Goal: Understand process/instructions: Learn how to perform a task or action

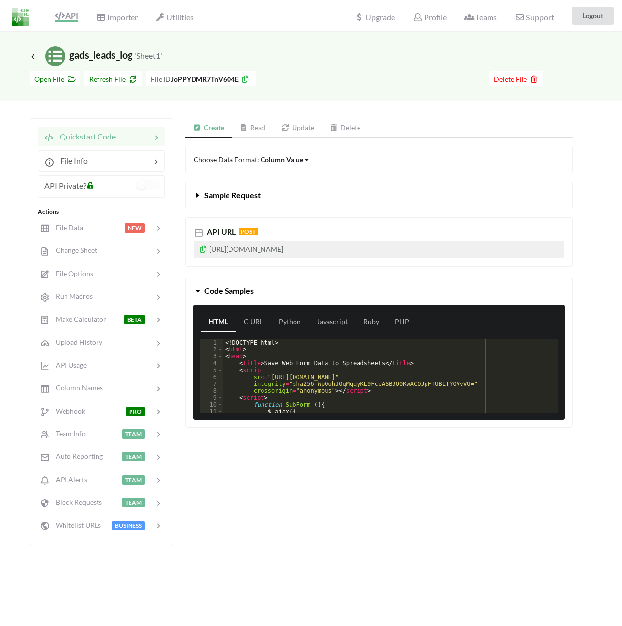
click at [308, 161] on div "Column Value Column Value Row Column" at bounding box center [285, 159] width 49 height 10
click at [399, 127] on div "Create Read Update Delete" at bounding box center [379, 128] width 388 height 20
click at [253, 130] on link "Read" at bounding box center [253, 128] width 42 height 20
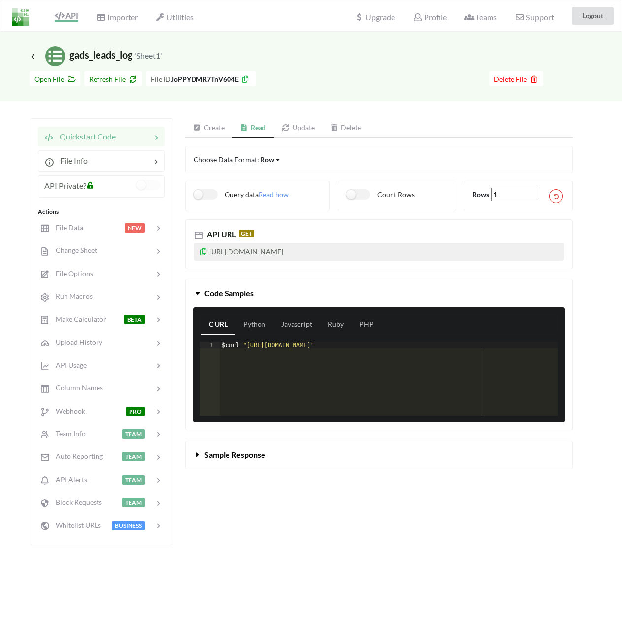
drag, startPoint x: 410, startPoint y: 249, endPoint x: 371, endPoint y: 262, distance: 41.3
click at [132, 253] on div "Quickstart Code File Info API Private? Actions File Data NEW Change Sheet File …" at bounding box center [302, 331] width 544 height 427
click at [430, 252] on p "[URL][DOMAIN_NAME]" at bounding box center [379, 252] width 371 height 18
drag, startPoint x: 326, startPoint y: 260, endPoint x: 211, endPoint y: 256, distance: 114.9
click at [211, 256] on p "[URL][DOMAIN_NAME]" at bounding box center [379, 252] width 371 height 18
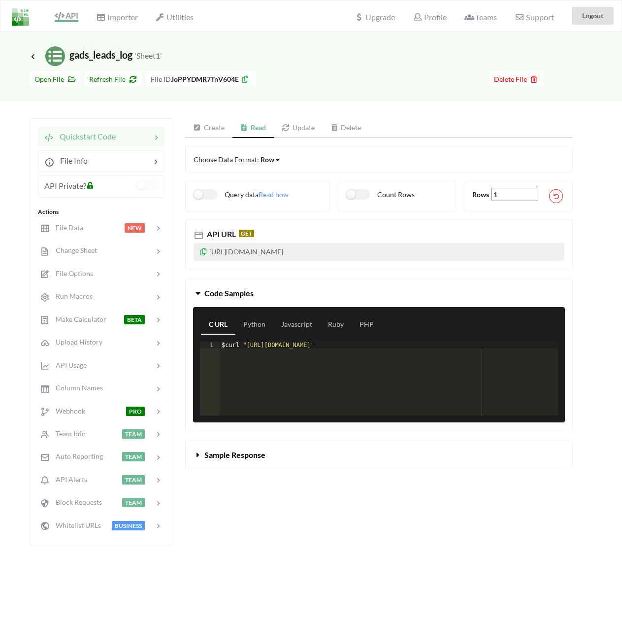
click at [212, 126] on link "Create" at bounding box center [208, 128] width 47 height 20
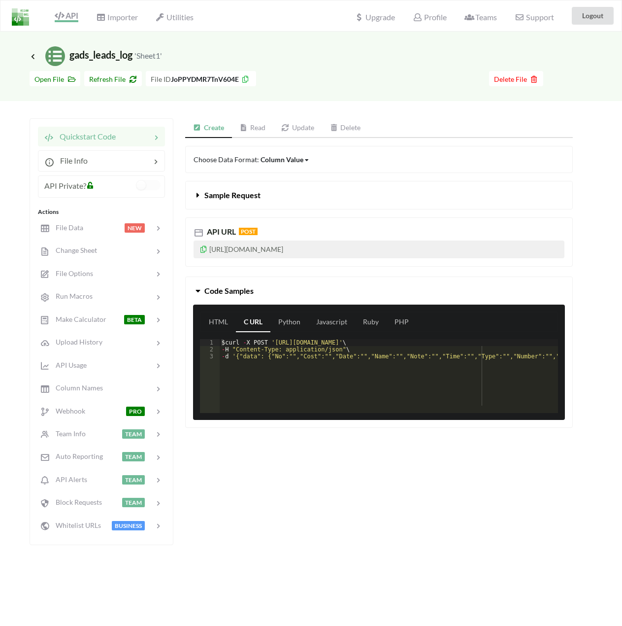
click at [261, 129] on link "Read" at bounding box center [253, 128] width 42 height 20
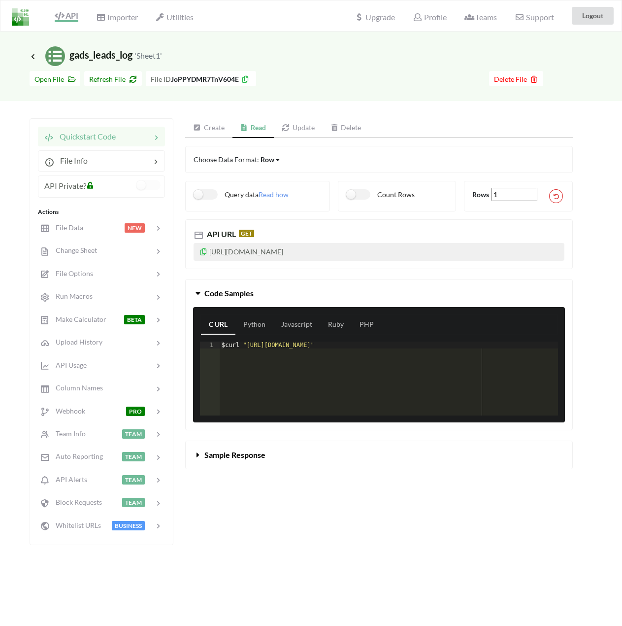
click at [411, 255] on p "[URL][DOMAIN_NAME]" at bounding box center [379, 252] width 371 height 18
drag, startPoint x: 393, startPoint y: 249, endPoint x: 224, endPoint y: 247, distance: 168.5
click at [210, 251] on p "[URL][DOMAIN_NAME]" at bounding box center [379, 252] width 371 height 18
copy p "[URL][DOMAIN_NAME]"
